Goal: Information Seeking & Learning: Check status

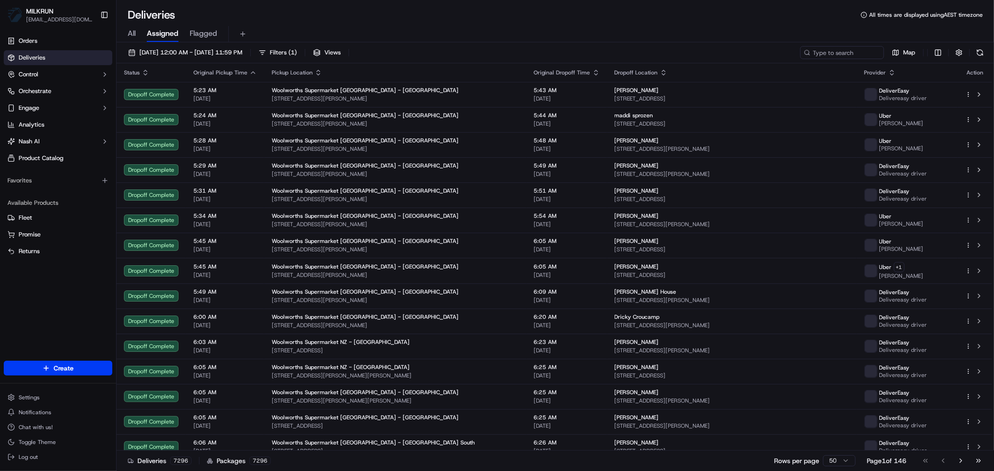
click at [138, 32] on div "All Assigned Flagged" at bounding box center [554, 34] width 877 height 16
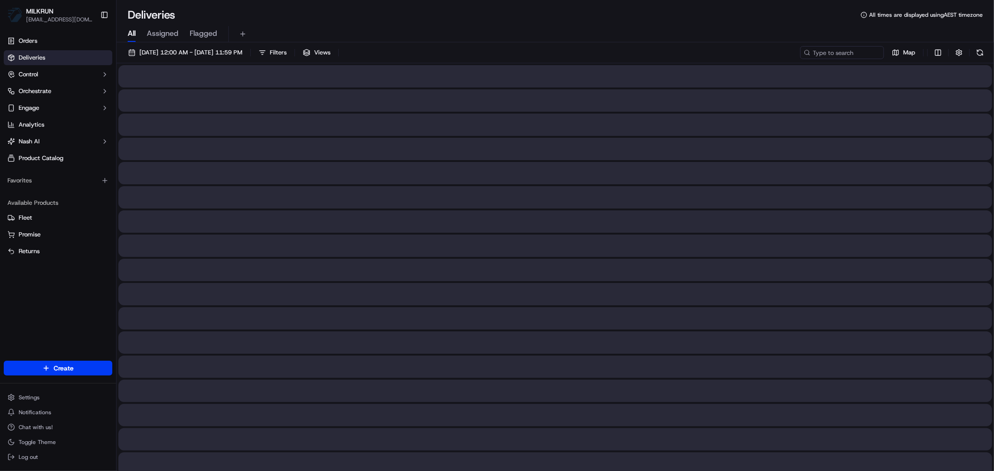
click at [129, 32] on span "All" at bounding box center [132, 33] width 8 height 11
drag, startPoint x: 821, startPoint y: 47, endPoint x: 821, endPoint y: 54, distance: 7.9
click at [822, 47] on input at bounding box center [828, 52] width 112 height 13
type input "v"
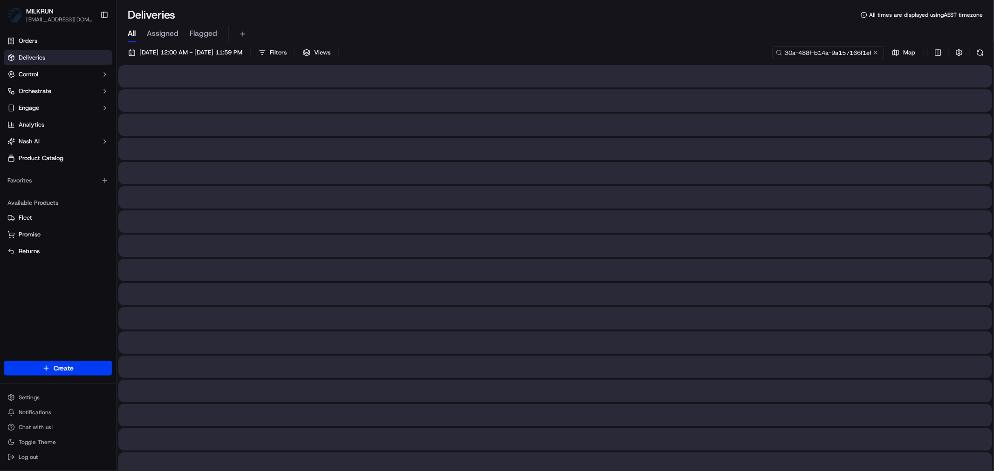
type input "7e45cc49-230a-488f-b14a-9a157166f1ef"
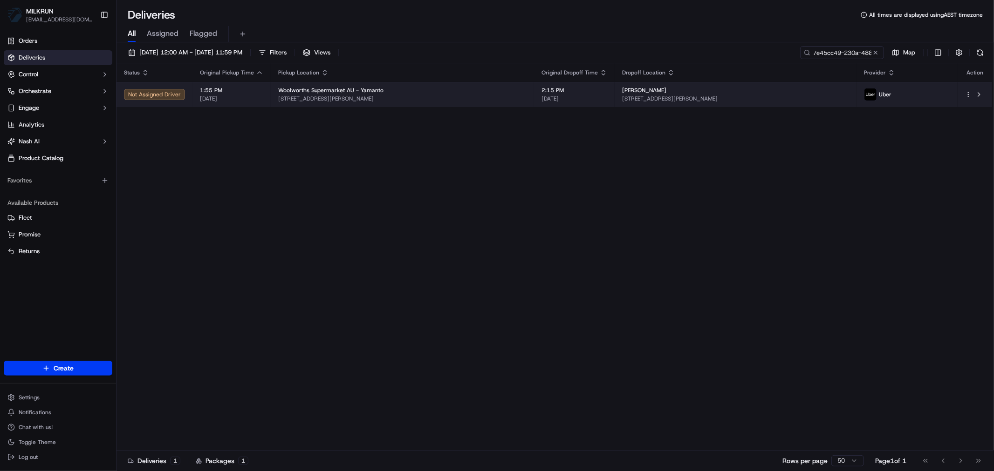
click at [441, 92] on div "Woolworths Supermarket AU - Yamanto" at bounding box center [402, 90] width 248 height 7
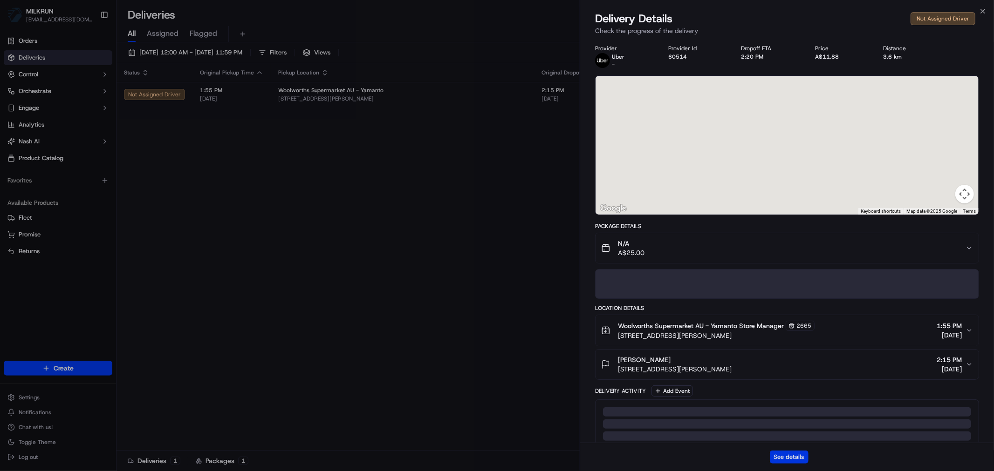
click at [793, 457] on button "See details" at bounding box center [789, 457] width 39 height 13
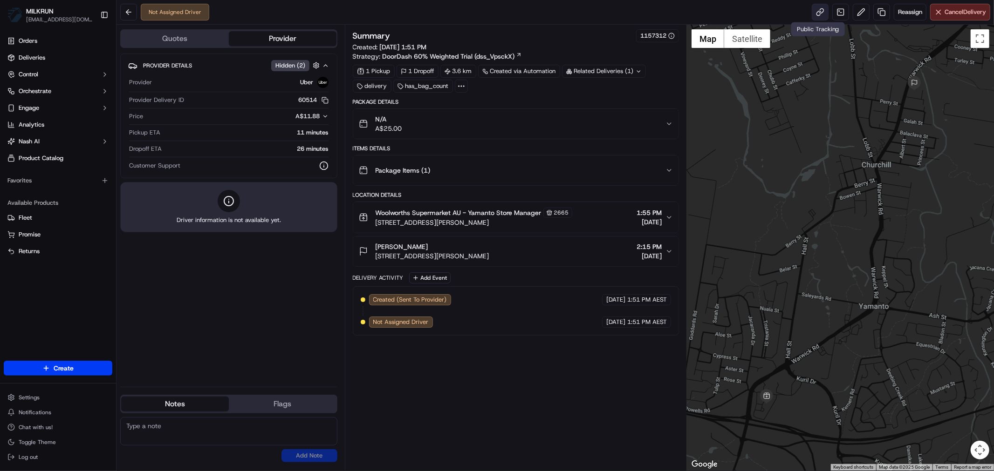
click at [817, 14] on link at bounding box center [819, 12] width 17 height 17
